Goal: Obtain resource: Download file/media

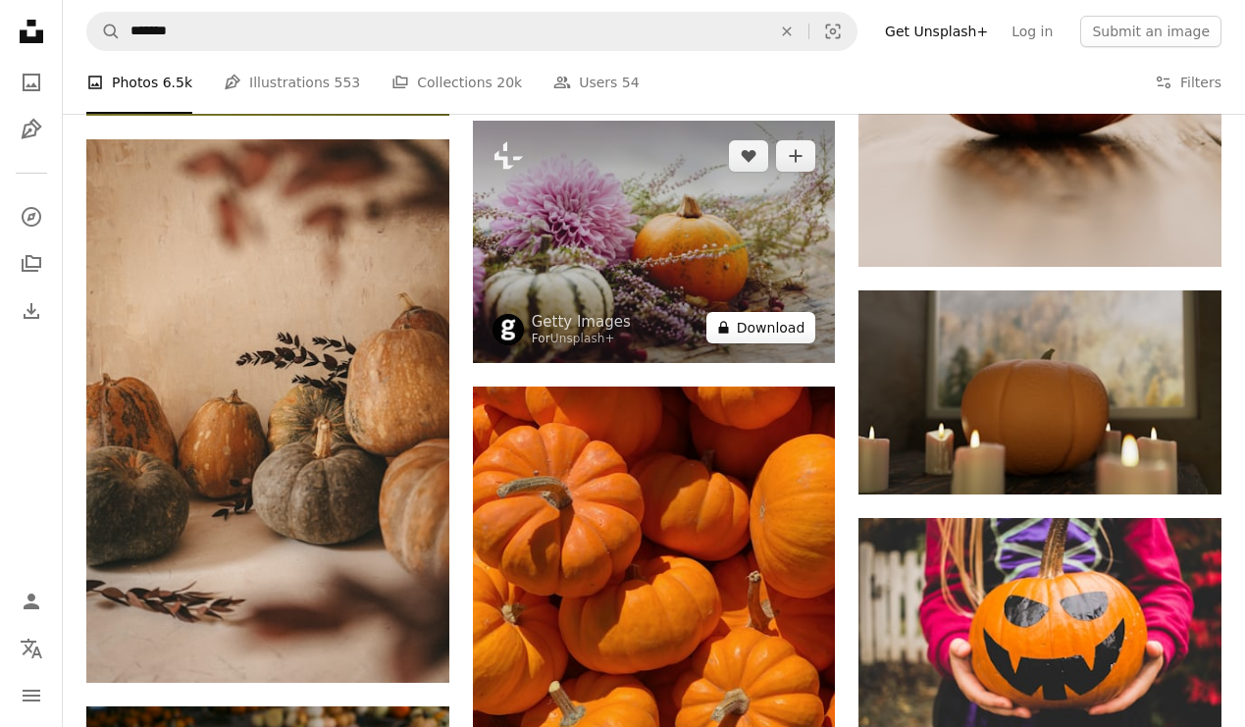
scroll to position [0, 655]
click at [745, 333] on button "A lock Download" at bounding box center [762, 327] width 110 height 31
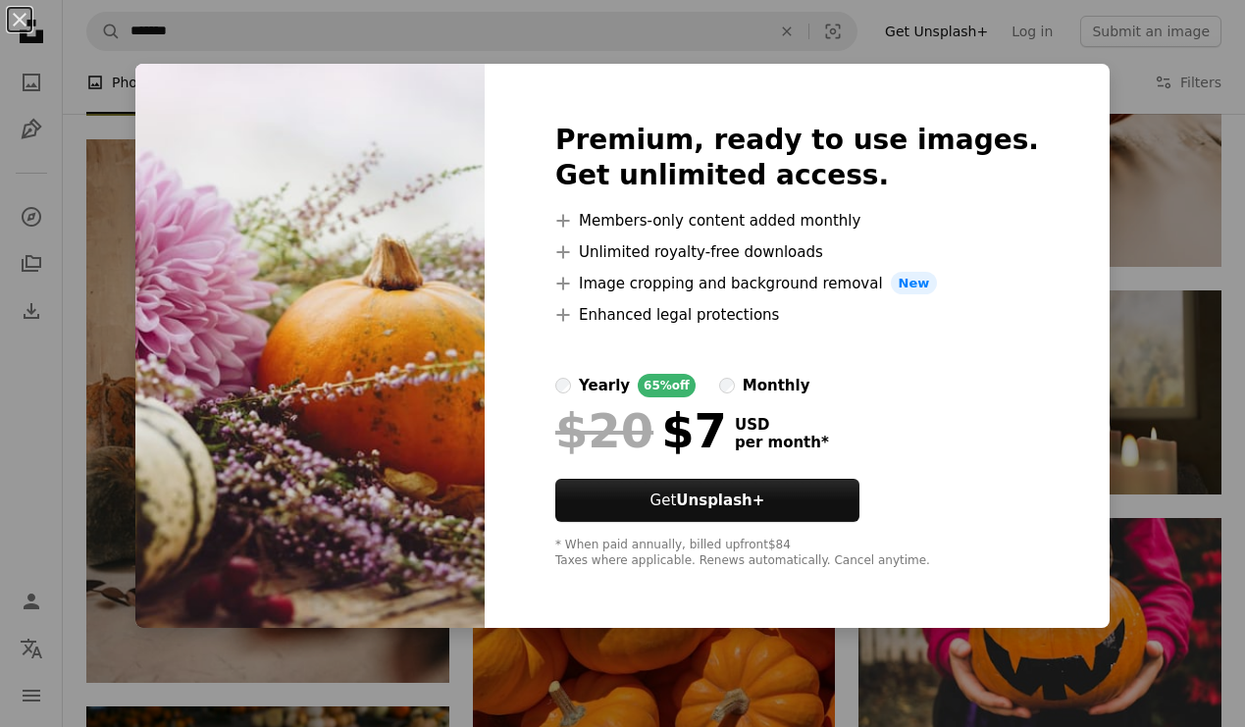
click at [108, 111] on div "An X shape Premium, ready to use images. Get unlimited access. A plus sign Memb…" at bounding box center [622, 363] width 1245 height 727
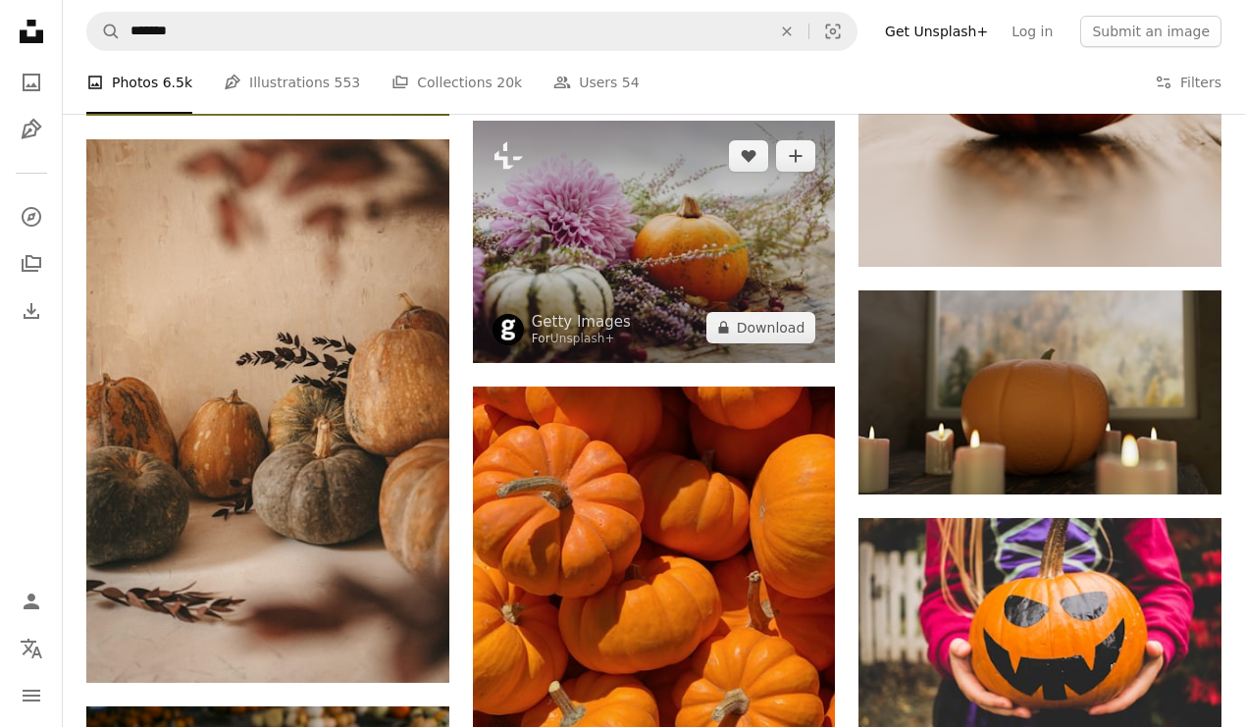
click at [571, 262] on img at bounding box center [654, 242] width 363 height 242
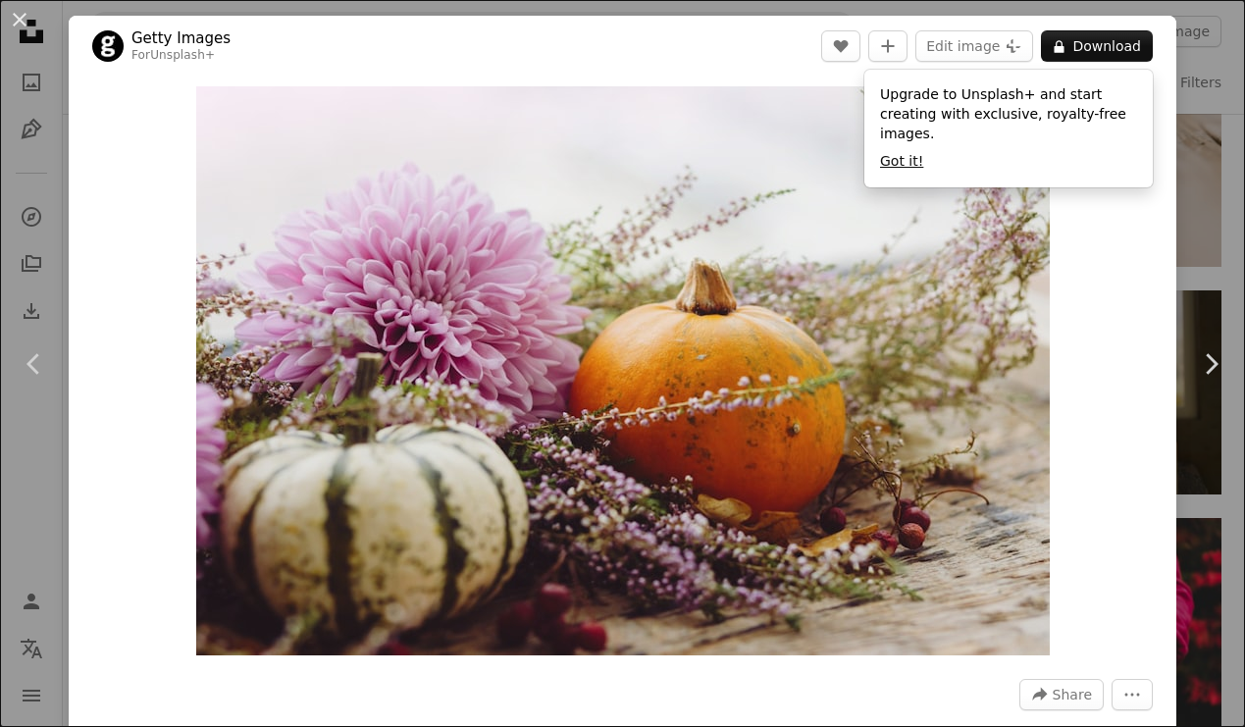
click at [911, 161] on button "Got it!" at bounding box center [901, 162] width 43 height 20
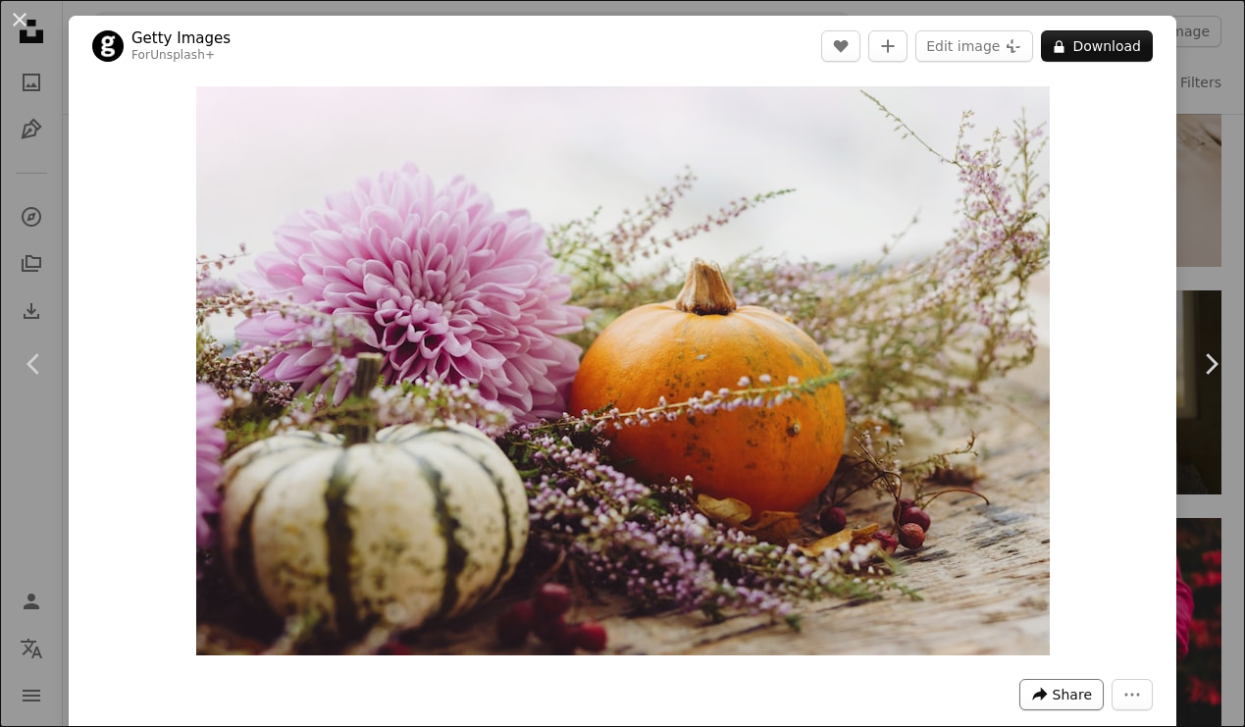
click at [1068, 698] on span "Share" at bounding box center [1072, 694] width 39 height 29
click at [766, 488] on img "Zoom in on this image" at bounding box center [623, 370] width 854 height 569
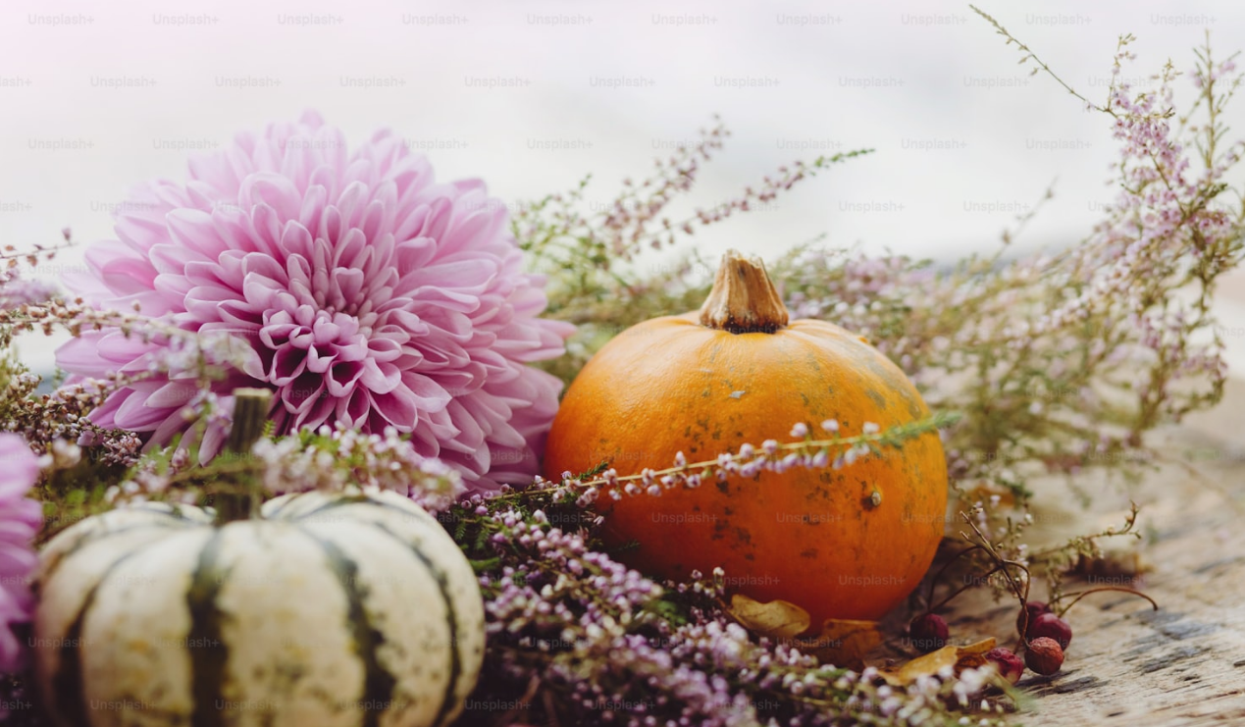
scroll to position [52, 0]
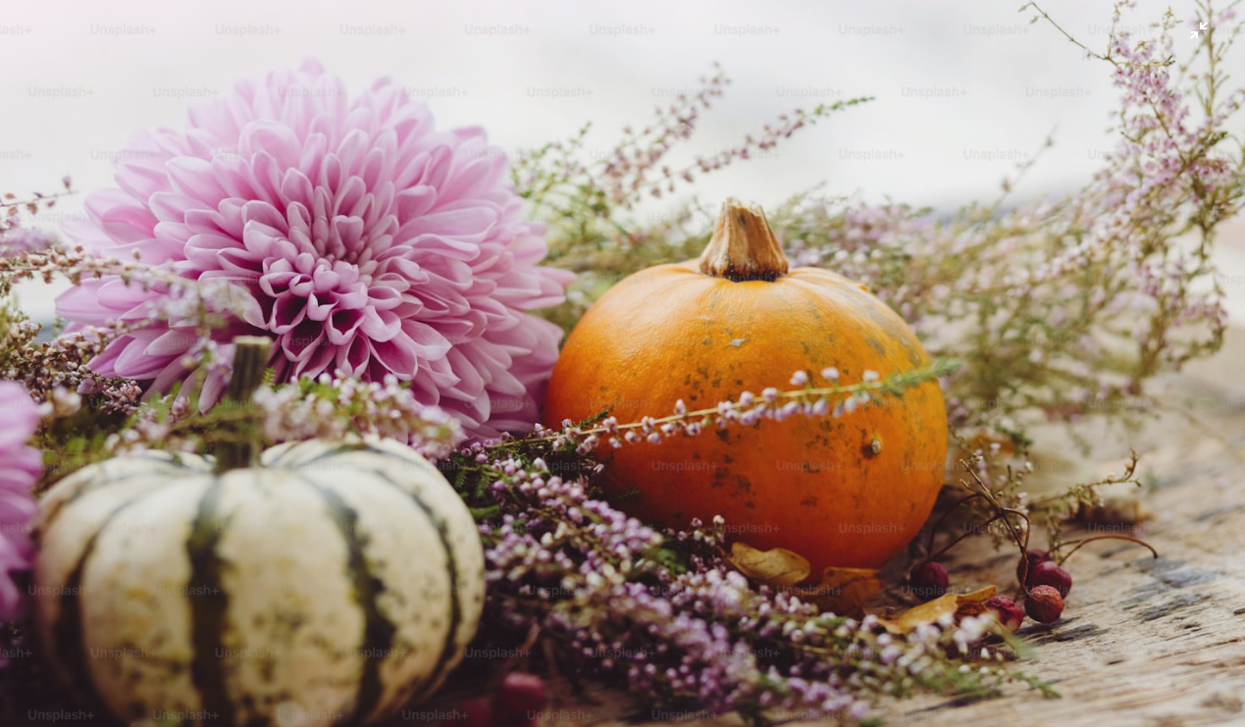
click at [766, 487] on img "Zoom out on this image" at bounding box center [622, 362] width 1247 height 831
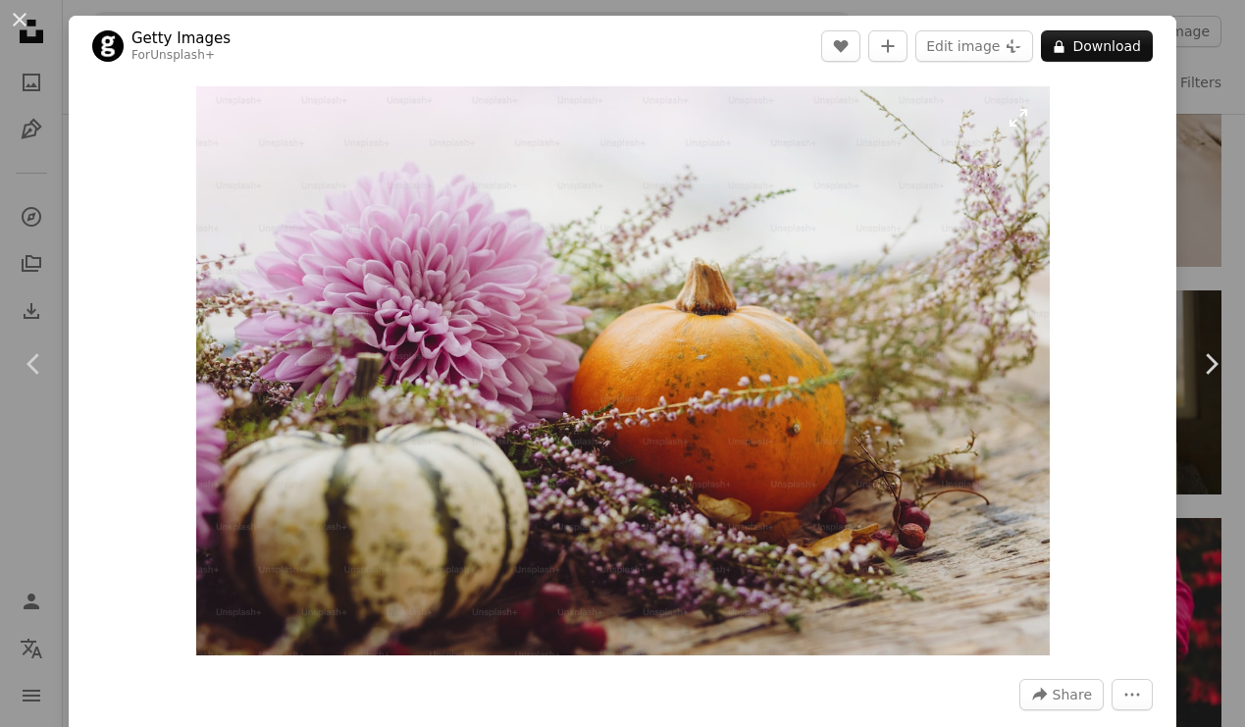
click at [763, 485] on img "Zoom in on this image" at bounding box center [623, 370] width 854 height 569
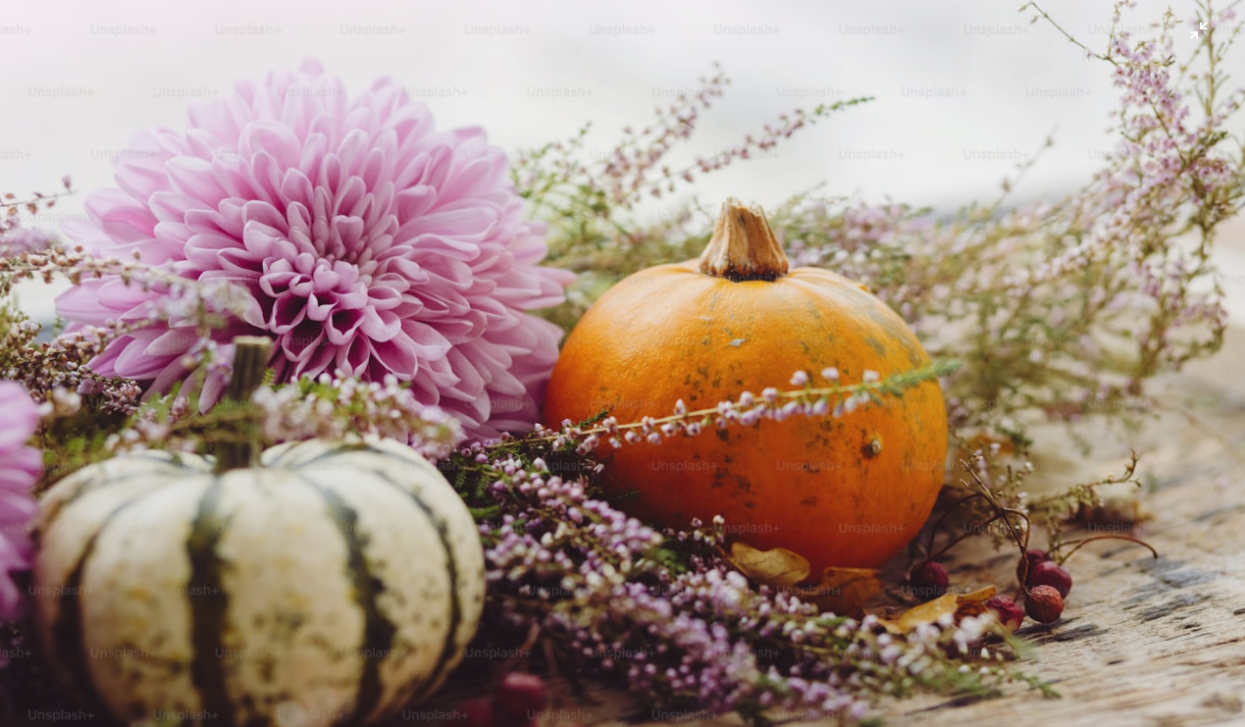
click at [762, 487] on img "Zoom out on this image" at bounding box center [622, 362] width 1247 height 831
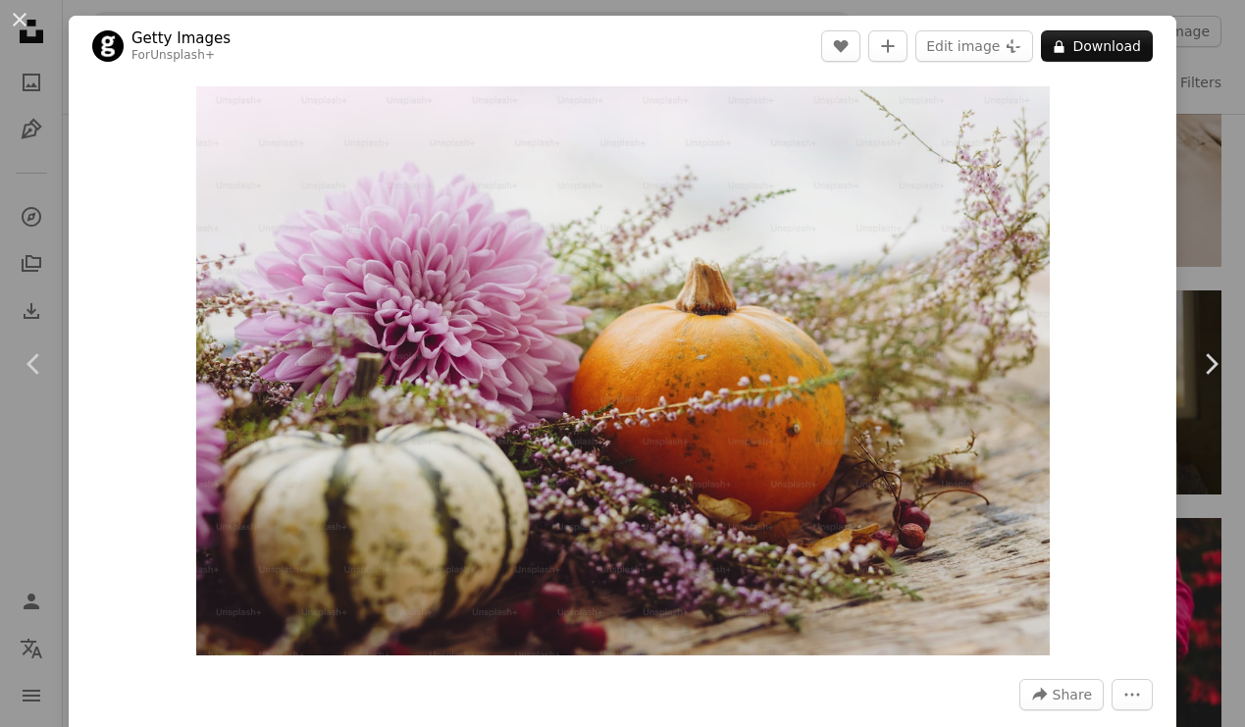
click at [898, 62] on header "Getty Images For Unsplash+ A heart A plus sign Edit image Plus sign for Unsplas…" at bounding box center [623, 46] width 1108 height 61
click at [895, 54] on button "A plus sign" at bounding box center [888, 45] width 39 height 31
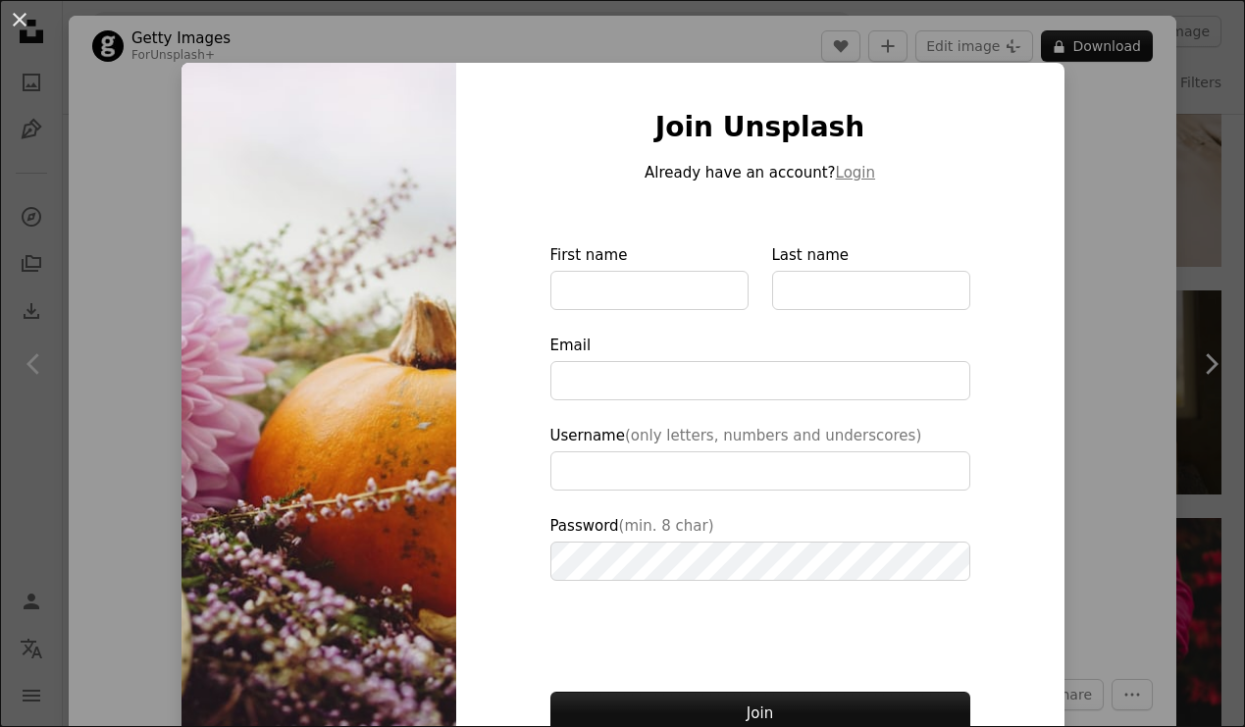
click at [461, 43] on div "An X shape Join Unsplash Already have an account? Login First name Last name Em…" at bounding box center [622, 363] width 1245 height 727
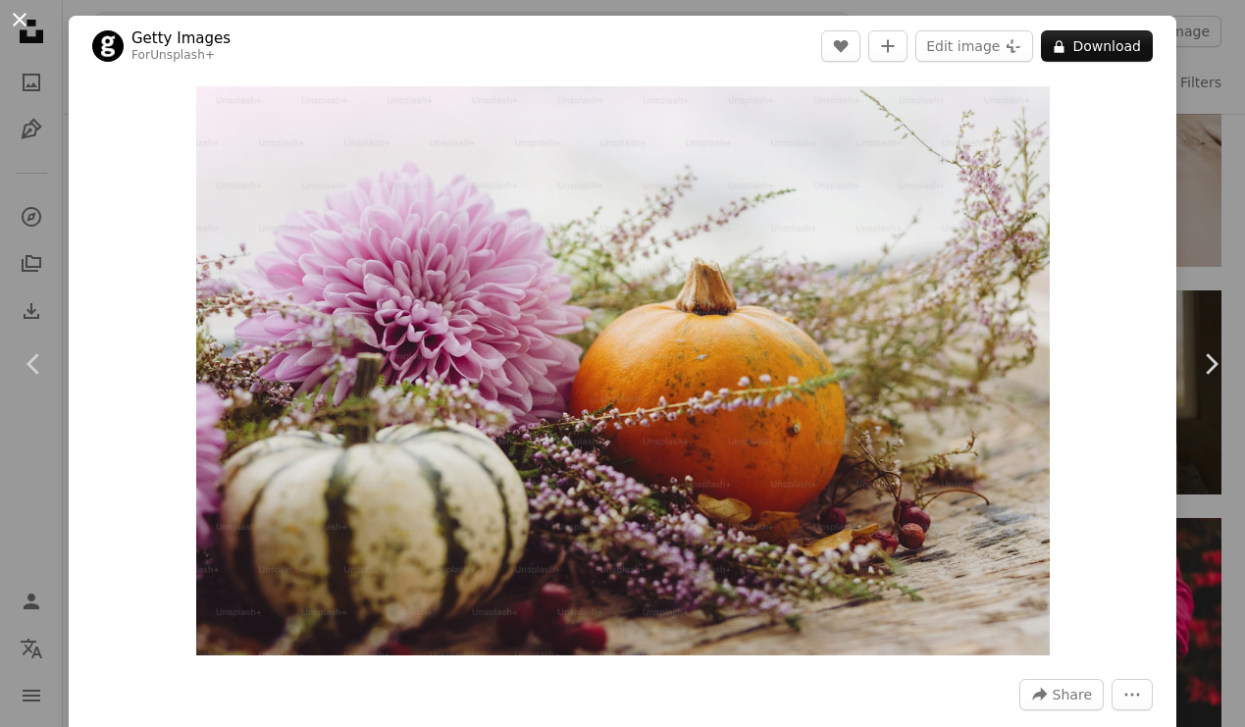
click at [30, 21] on button "An X shape" at bounding box center [20, 20] width 24 height 24
